Goal: Communication & Community: Answer question/provide support

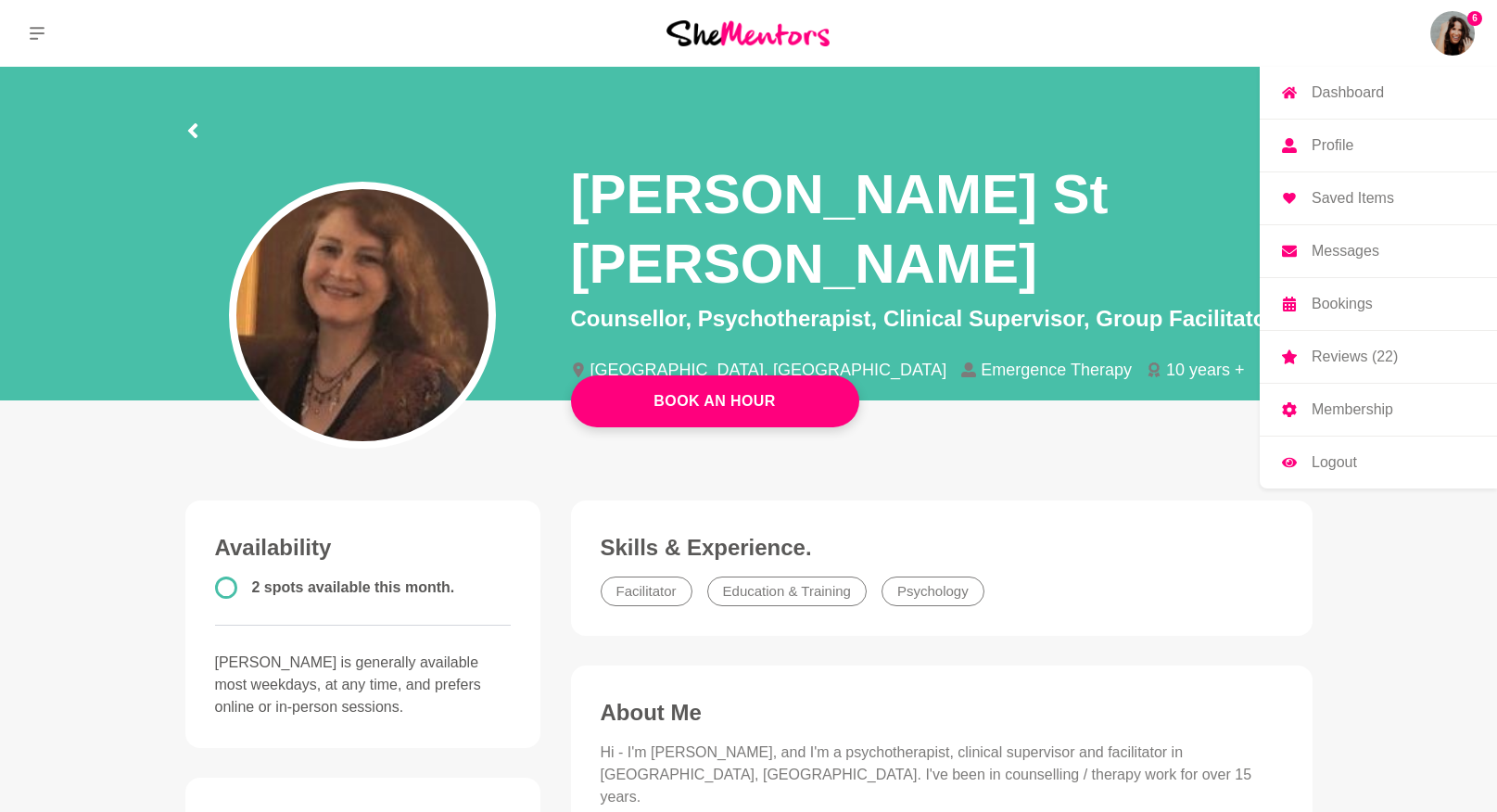
click at [1446, 24] on img at bounding box center [1453, 33] width 45 height 45
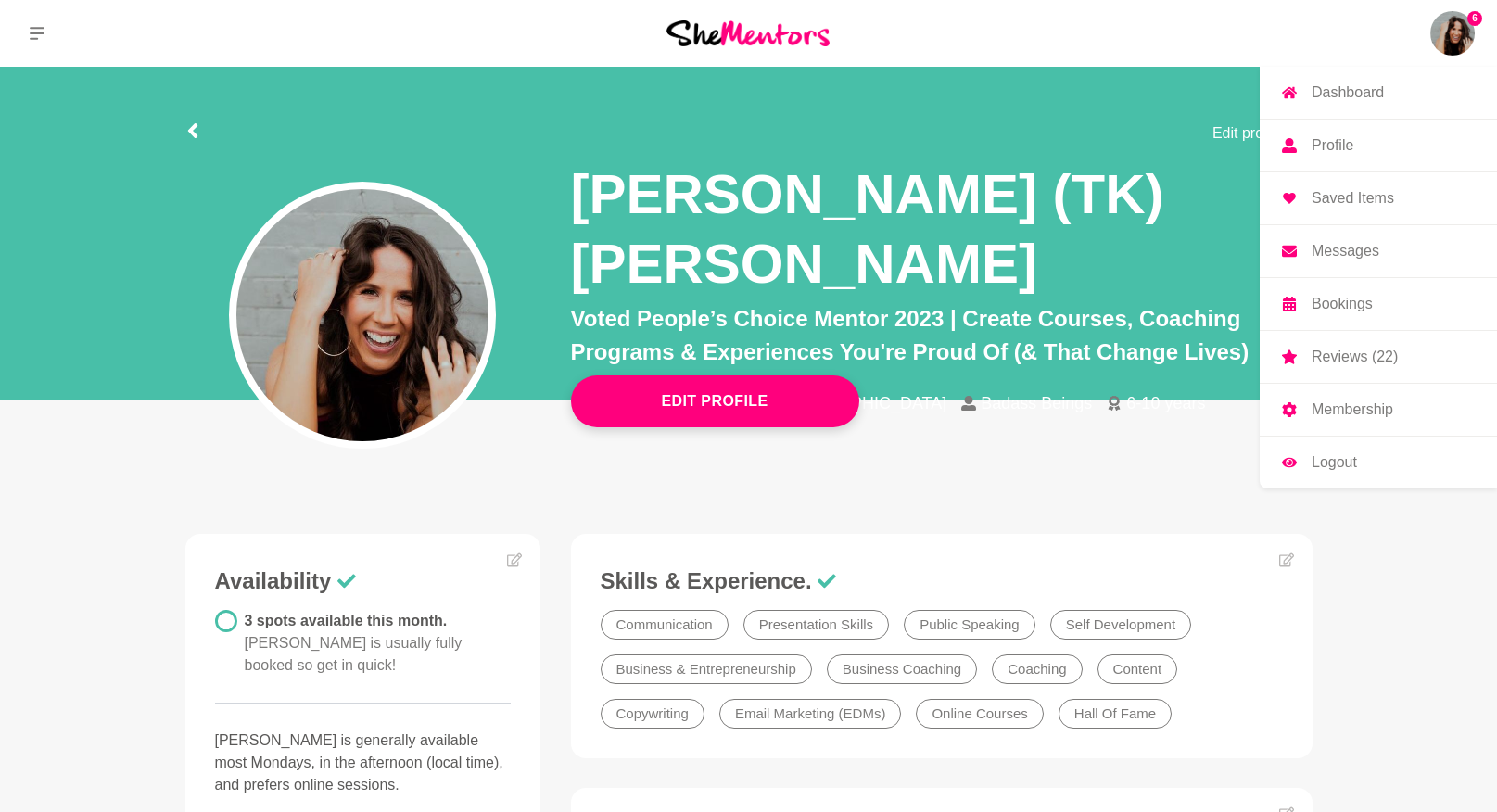
click at [1365, 252] on p "Messages" at bounding box center [1346, 251] width 68 height 15
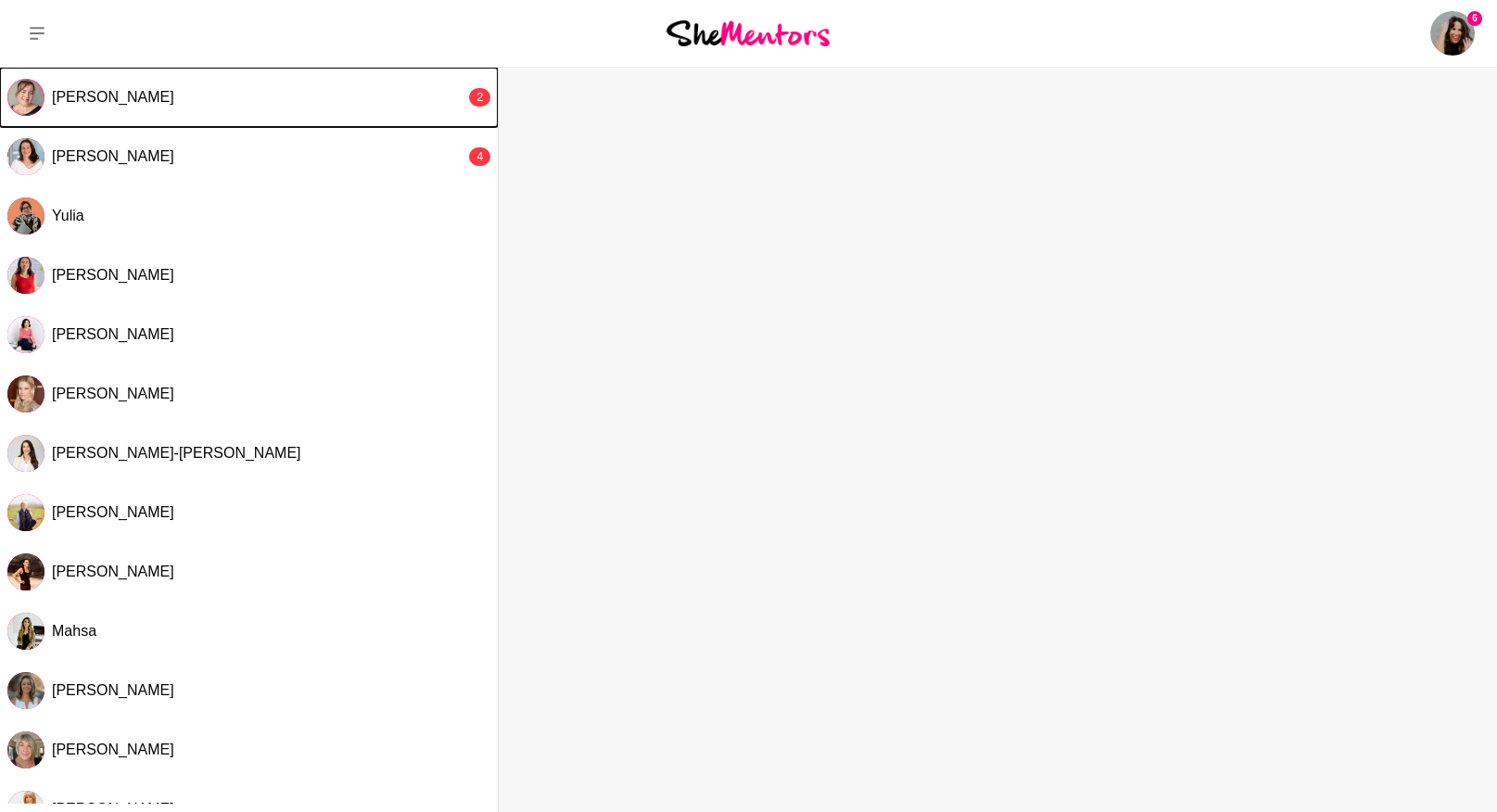
click at [171, 91] on div "[PERSON_NAME]" at bounding box center [258, 97] width 413 height 18
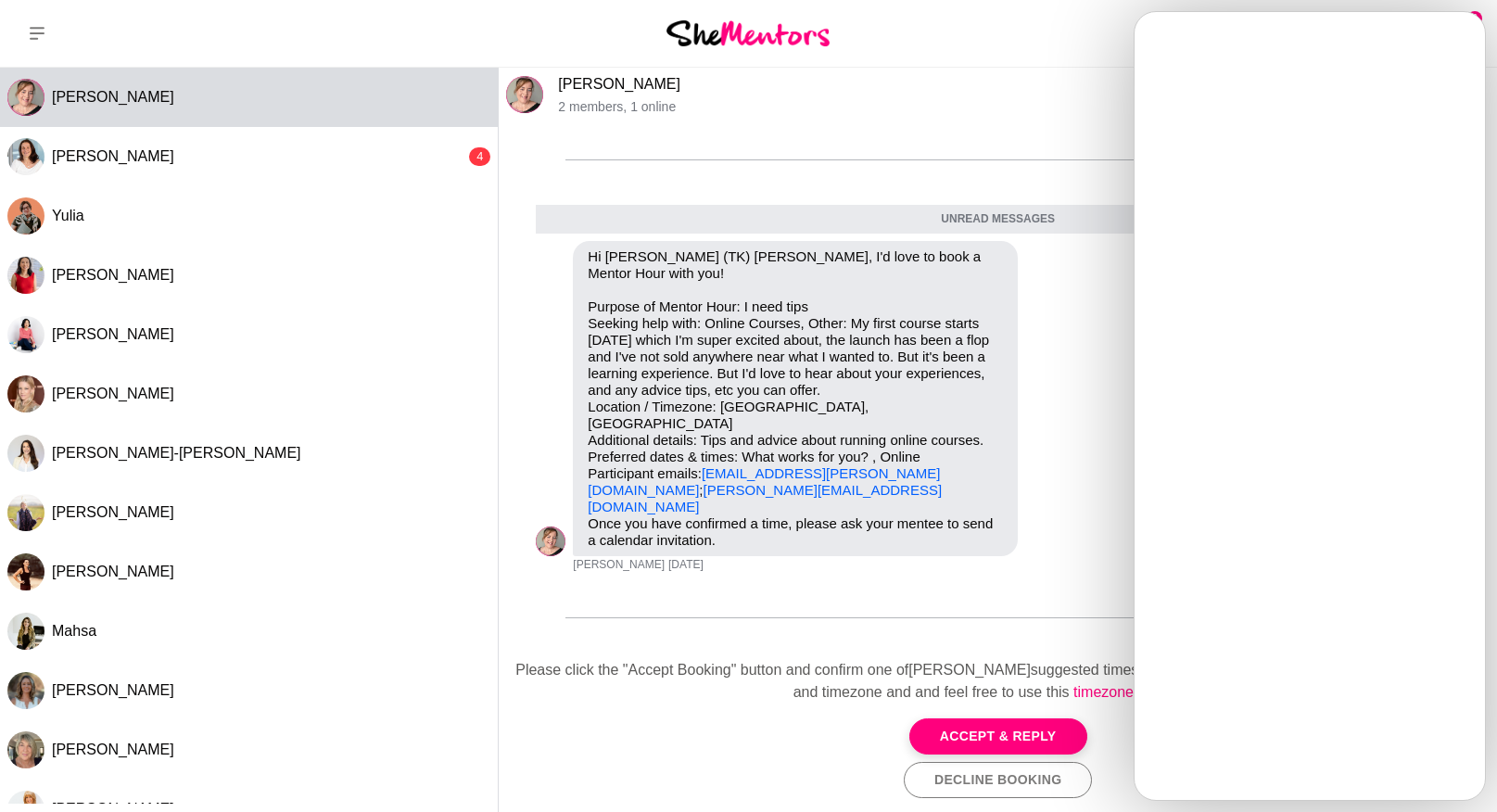
scroll to position [18, 0]
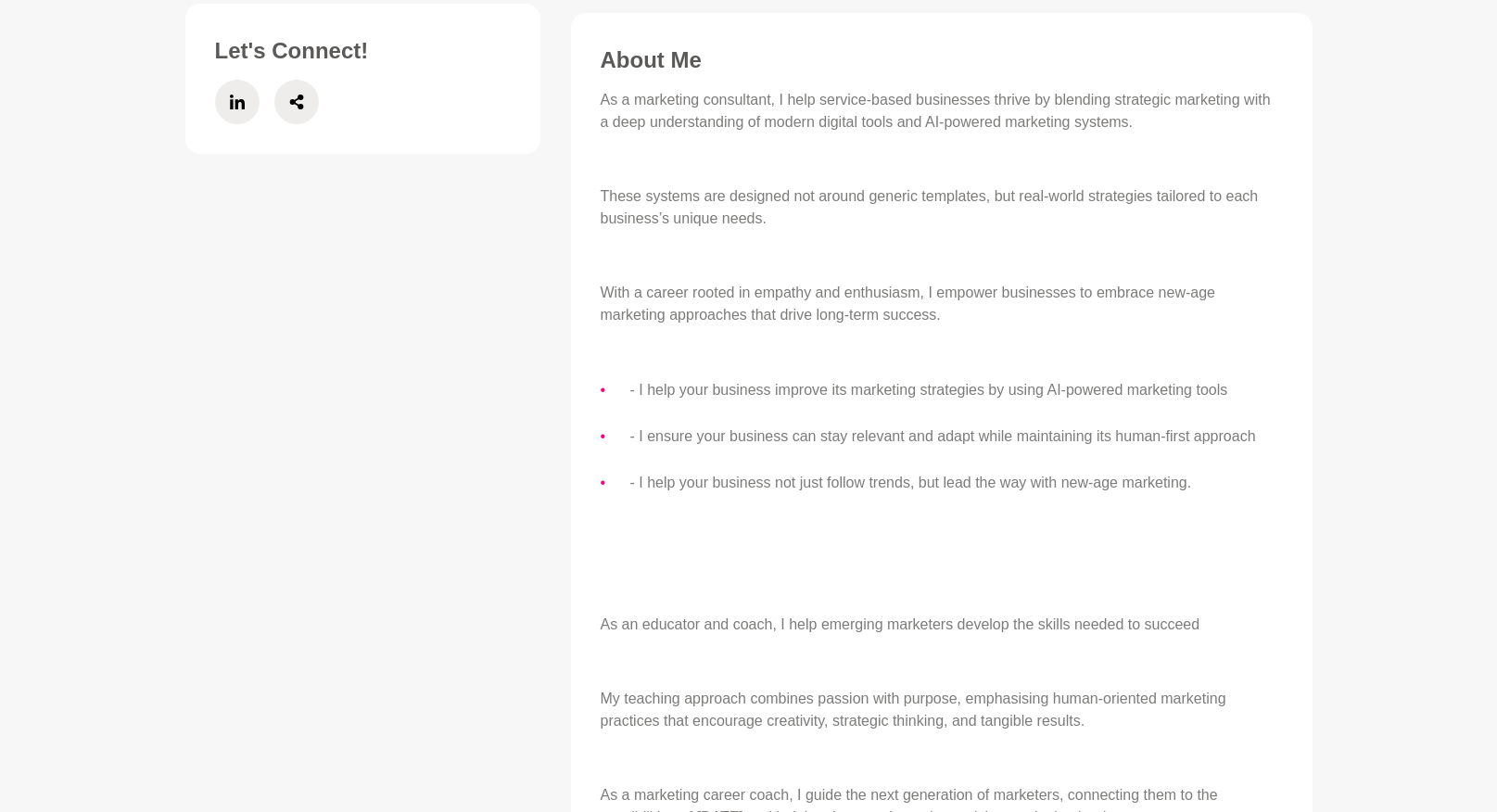
scroll to position [1270, 0]
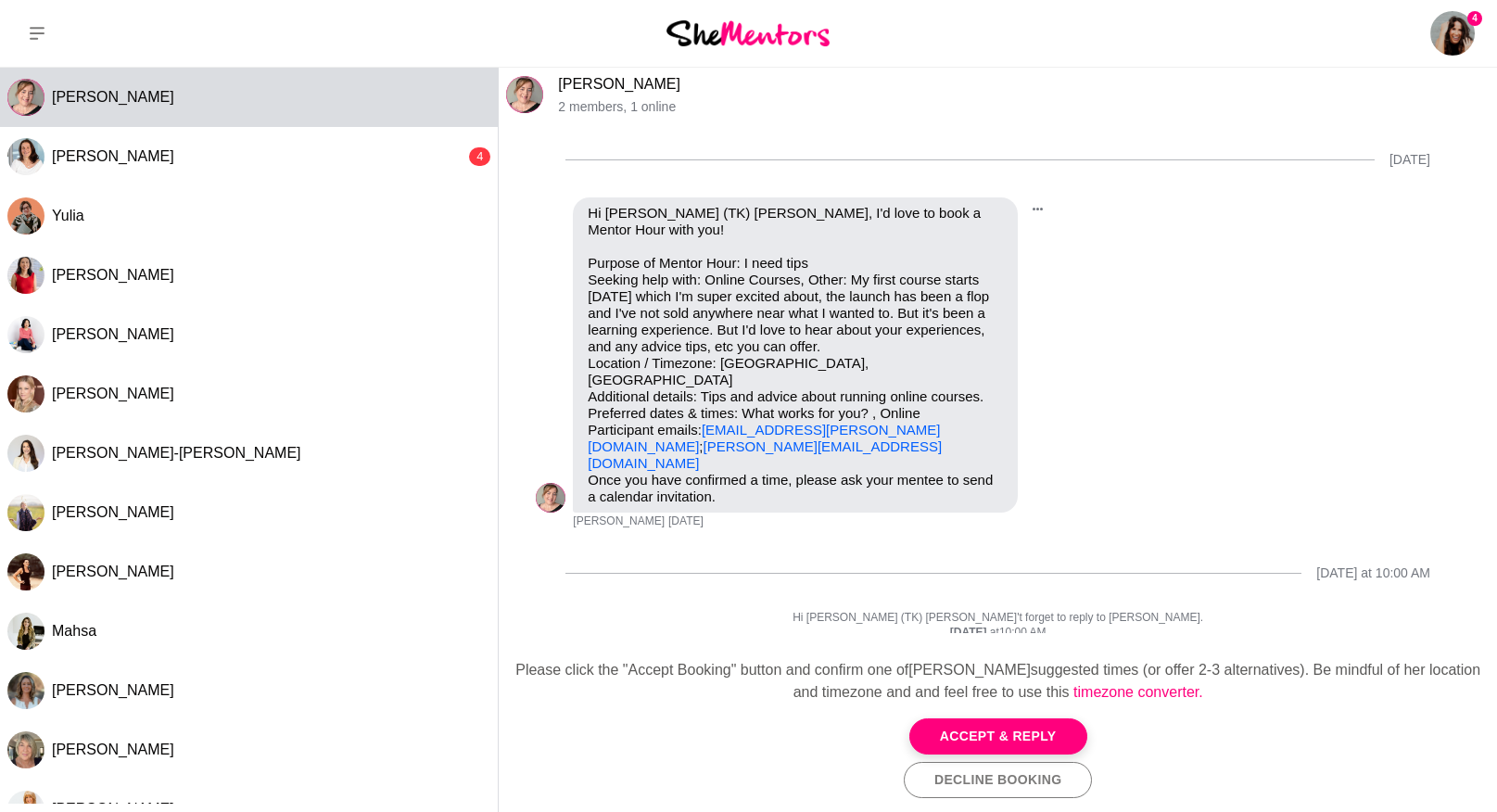
drag, startPoint x: 783, startPoint y: 438, endPoint x: 591, endPoint y: 428, distance: 192.3
click at [591, 428] on div "Hi [PERSON_NAME] (TK) [PERSON_NAME], I'd love to book a Mentor Hour with you! P…" at bounding box center [795, 355] width 415 height 300
drag, startPoint x: 794, startPoint y: 430, endPoint x: 588, endPoint y: 433, distance: 206.0
click at [588, 433] on p "Purpose of Mentor Hour: I need tips Seeking help with: Online Courses, Other: M…" at bounding box center [795, 363] width 415 height 217
copy link "[PERSON_NAME][EMAIL_ADDRESS][DOMAIN_NAME]"
